Goal: Task Accomplishment & Management: Use online tool/utility

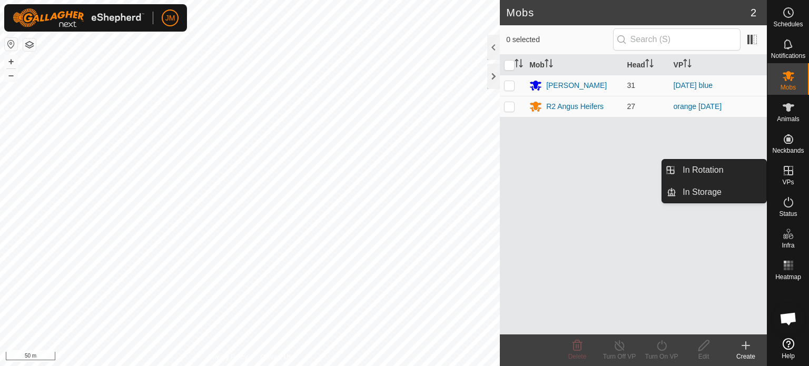
click at [785, 162] on div "VPs" at bounding box center [788, 174] width 42 height 32
click at [737, 166] on link "In Rotation" at bounding box center [721, 170] width 90 height 21
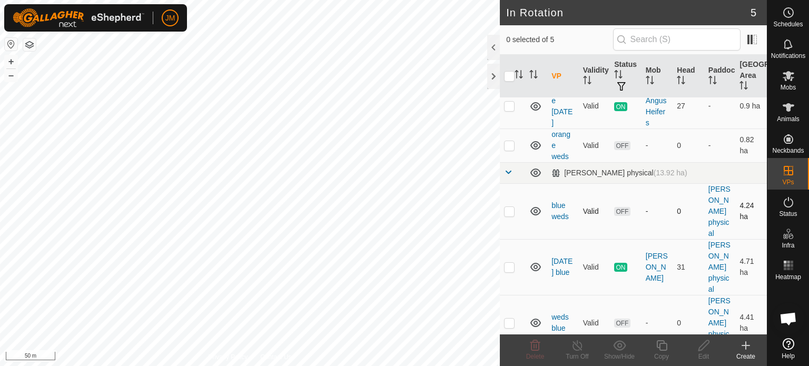
scroll to position [51, 0]
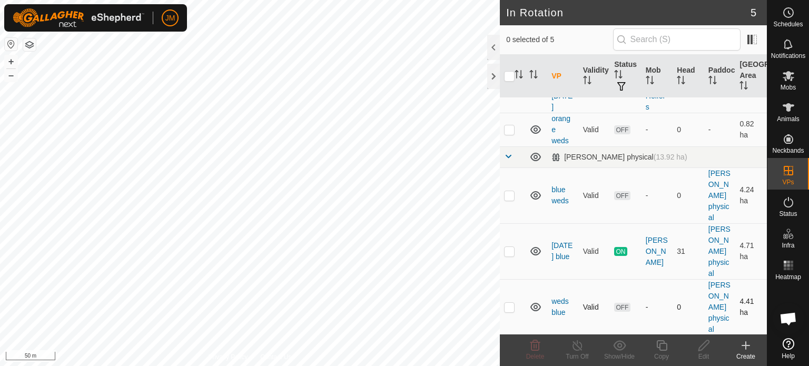
click at [512, 304] on p-checkbox at bounding box center [509, 307] width 11 height 8
click at [536, 349] on icon at bounding box center [535, 345] width 13 height 13
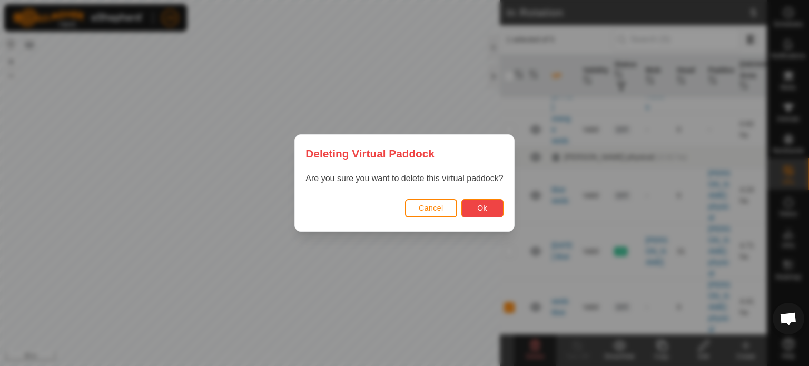
click at [485, 204] on span "Ok" at bounding box center [482, 208] width 10 height 8
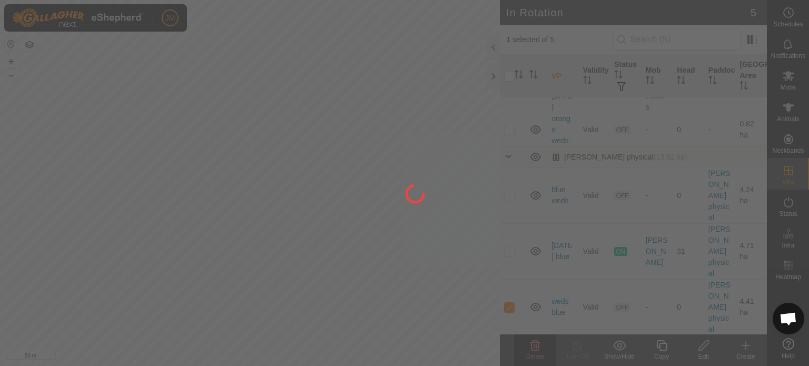
checkbox input "false"
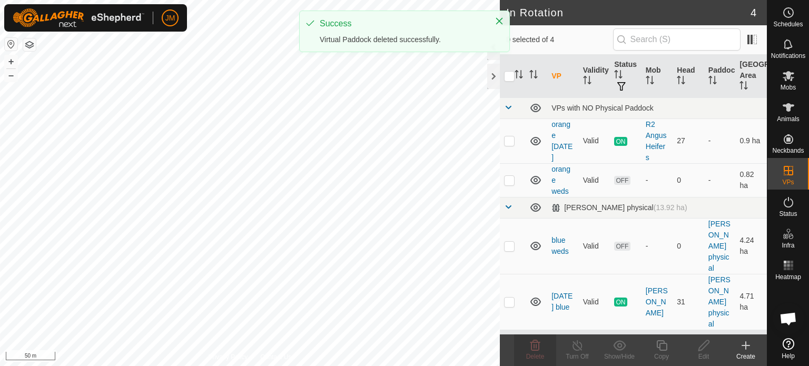
scroll to position [0, 0]
click at [507, 244] on p-checkbox at bounding box center [509, 246] width 11 height 8
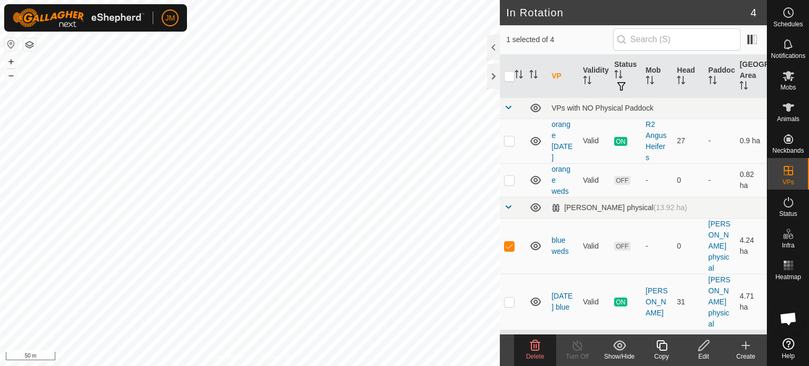
click at [533, 348] on icon at bounding box center [535, 345] width 13 height 13
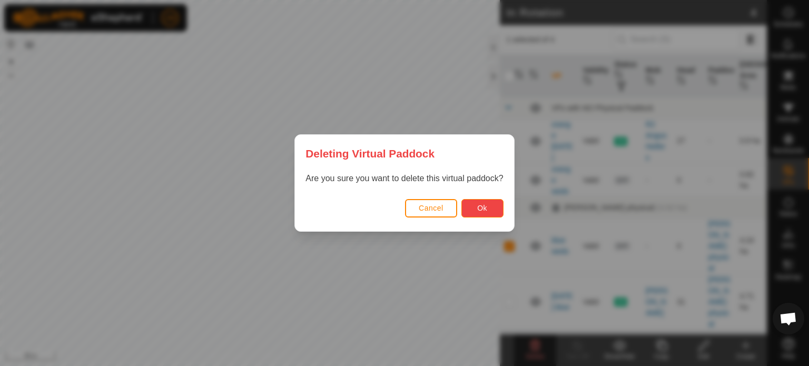
click at [480, 213] on button "Ok" at bounding box center [482, 208] width 42 height 18
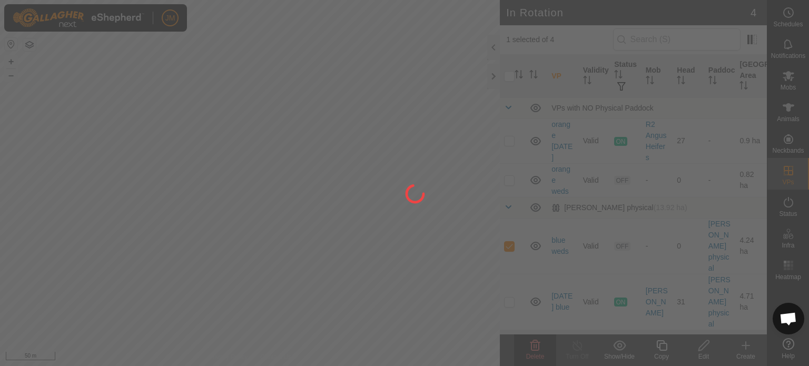
checkbox input "false"
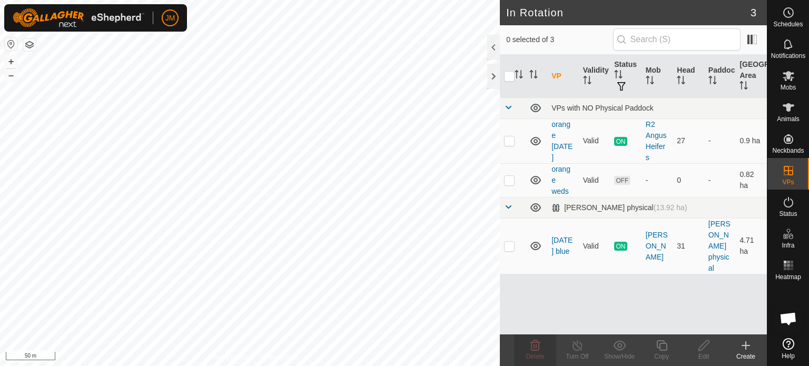
click at [748, 347] on icon at bounding box center [746, 345] width 13 height 13
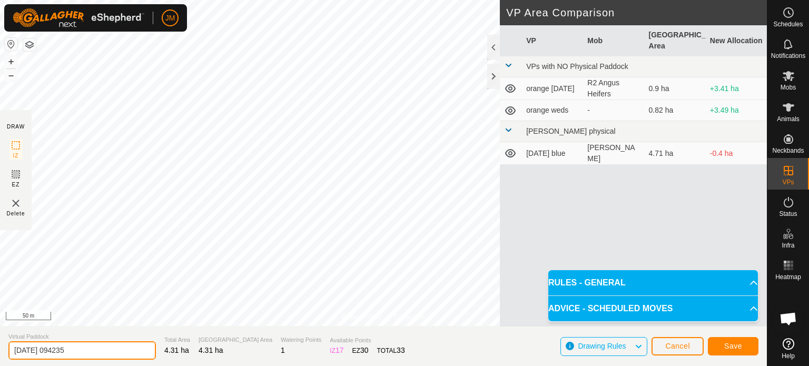
click at [120, 350] on input "[DATE] 094235" at bounding box center [81, 350] width 147 height 18
type input "2"
click at [42, 344] on input "blue" at bounding box center [81, 350] width 147 height 18
type input "blue fri"
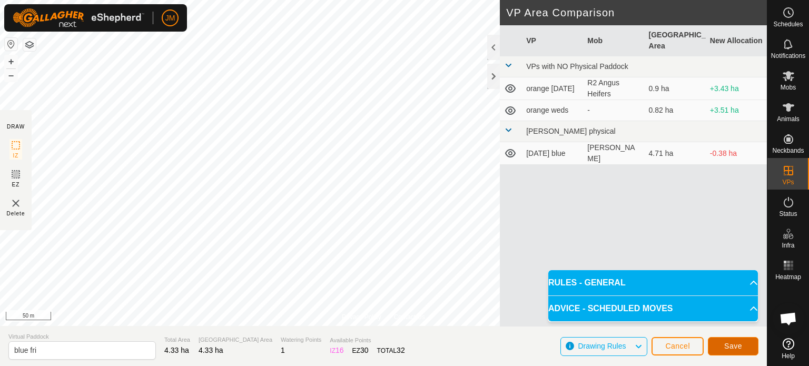
click at [727, 343] on span "Save" at bounding box center [733, 346] width 18 height 8
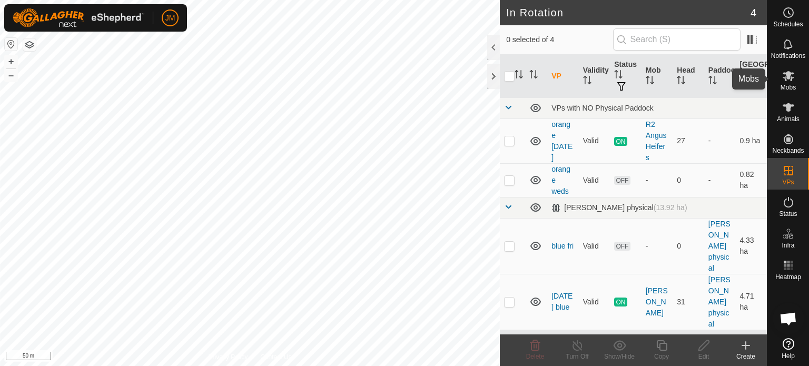
click at [781, 81] on es-mob-svg-icon at bounding box center [788, 75] width 19 height 17
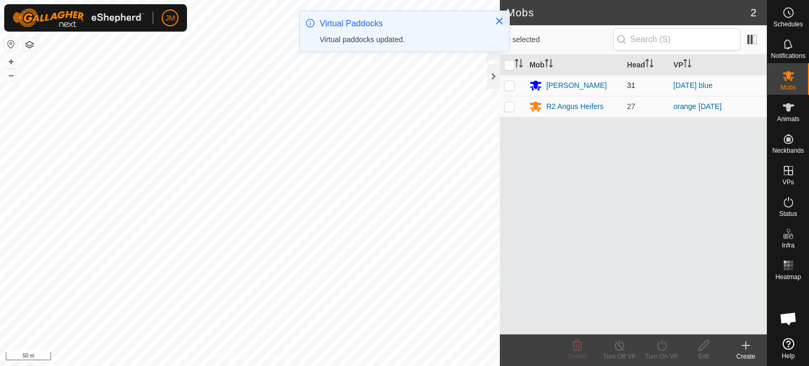
click at [511, 86] on p-checkbox at bounding box center [509, 85] width 11 height 8
checkbox input "true"
click at [655, 348] on icon at bounding box center [661, 345] width 13 height 13
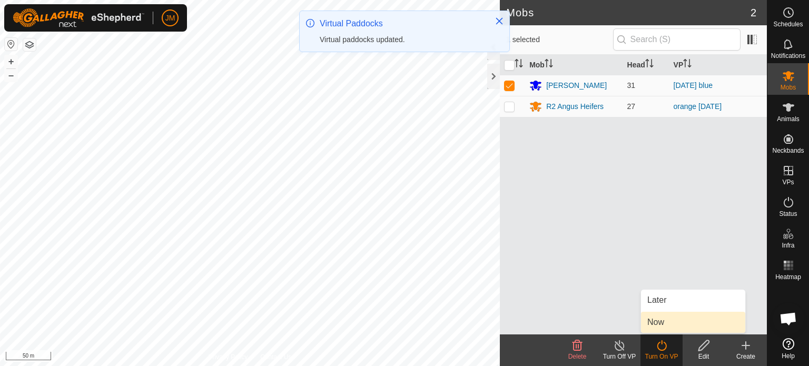
click at [650, 326] on link "Now" at bounding box center [693, 322] width 104 height 21
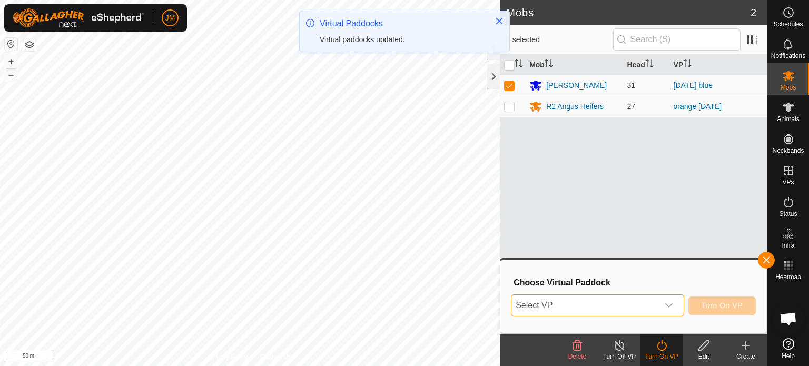
click at [636, 309] on span "Select VP" at bounding box center [584, 305] width 147 height 21
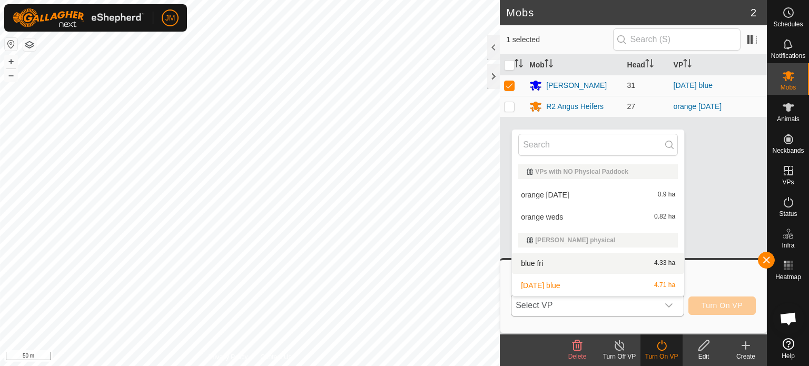
click at [619, 266] on li "blue fri 4.33 ha" at bounding box center [598, 263] width 172 height 21
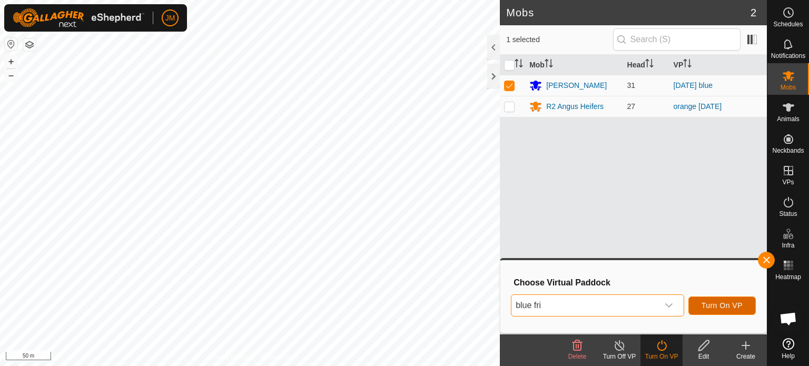
click at [723, 305] on span "Turn On VP" at bounding box center [722, 305] width 41 height 8
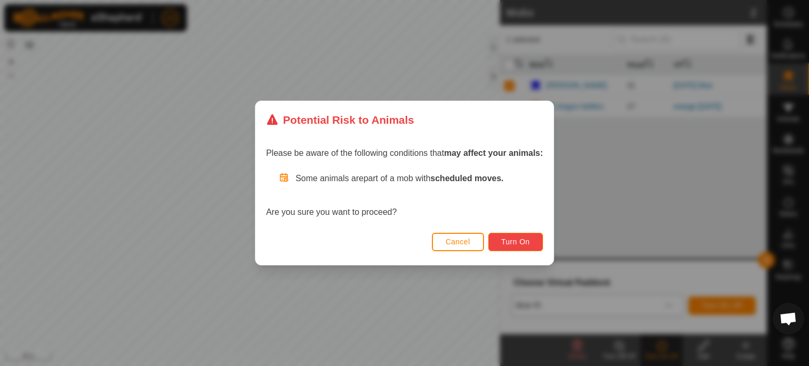
click at [506, 241] on span "Turn On" at bounding box center [515, 242] width 28 height 8
